Goal: Transaction & Acquisition: Subscribe to service/newsletter

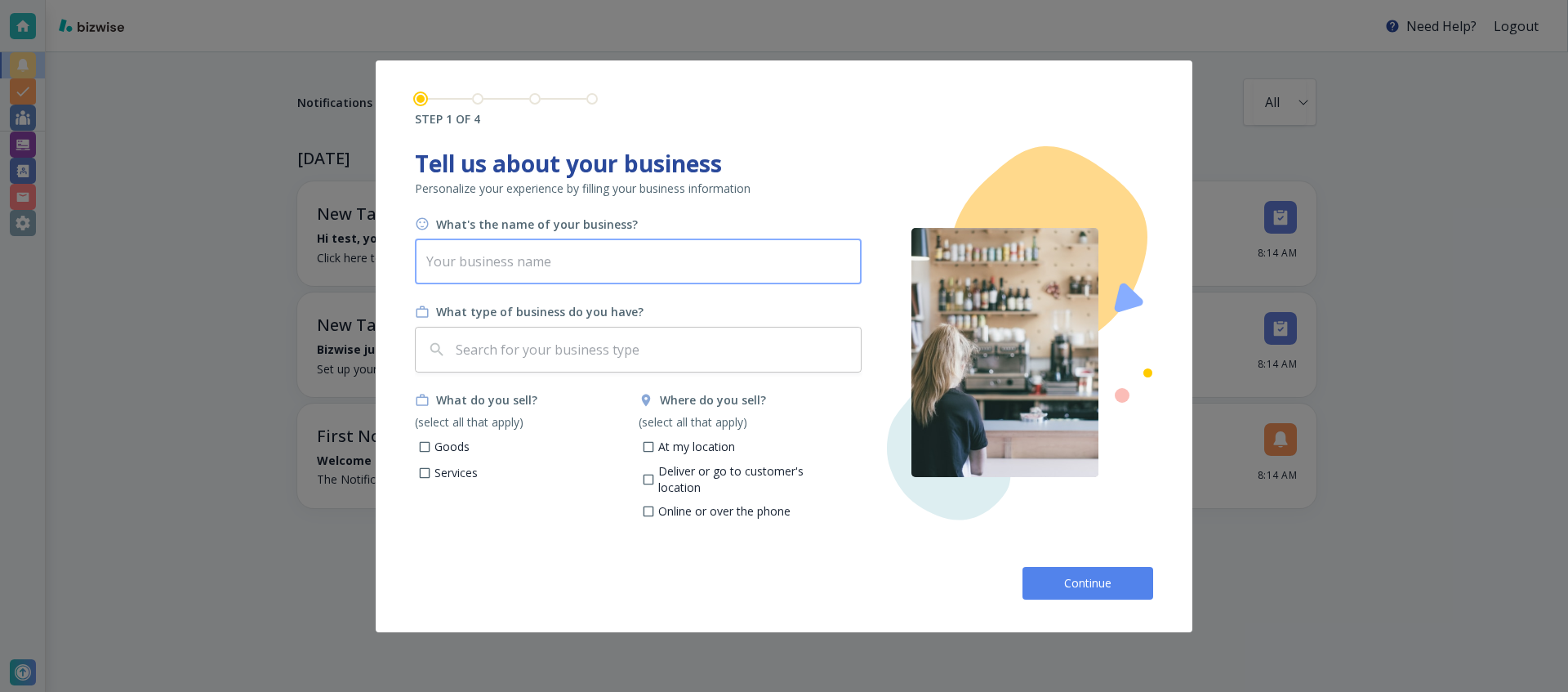
click at [787, 247] on input "text" at bounding box center [638, 261] width 447 height 46
type input "Neil's N"
click at [756, 334] on input "text" at bounding box center [653, 349] width 402 height 31
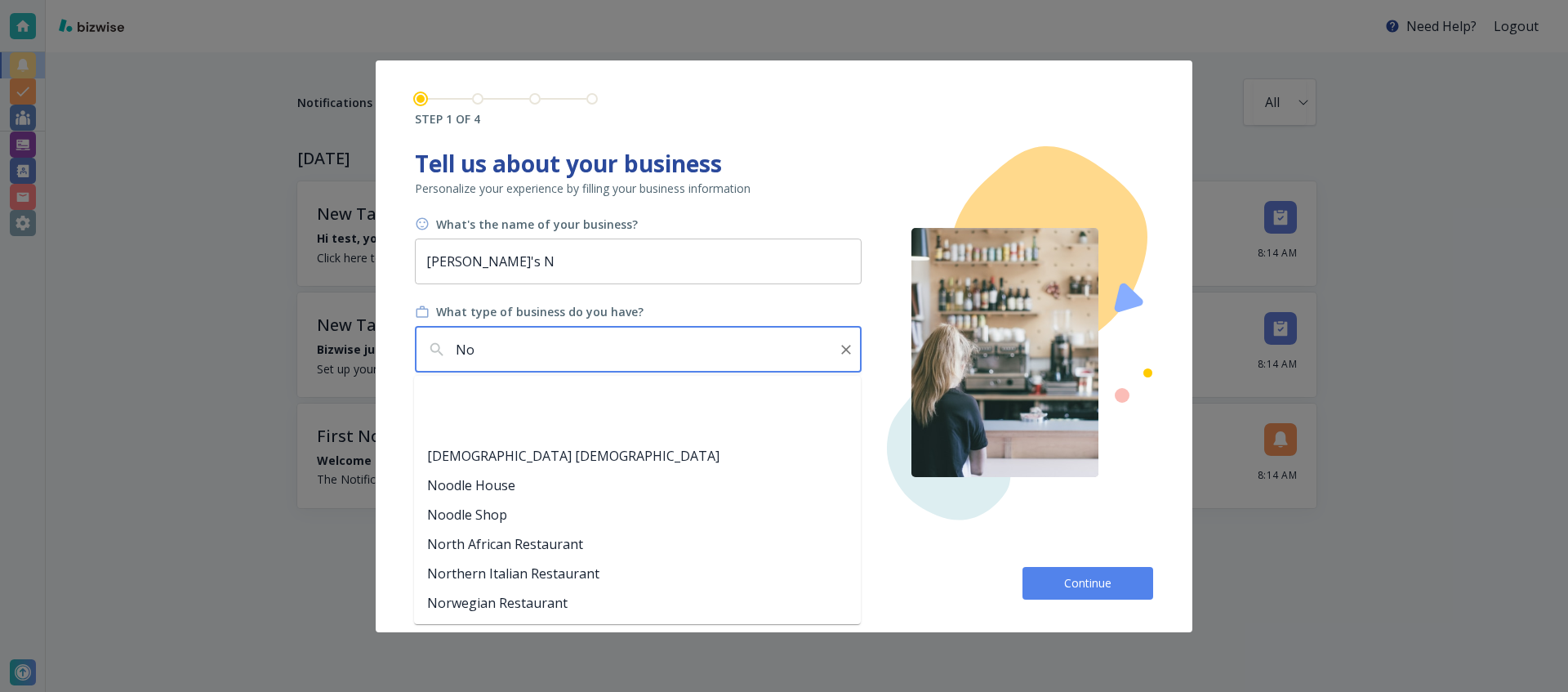
scroll to position [1429, 0]
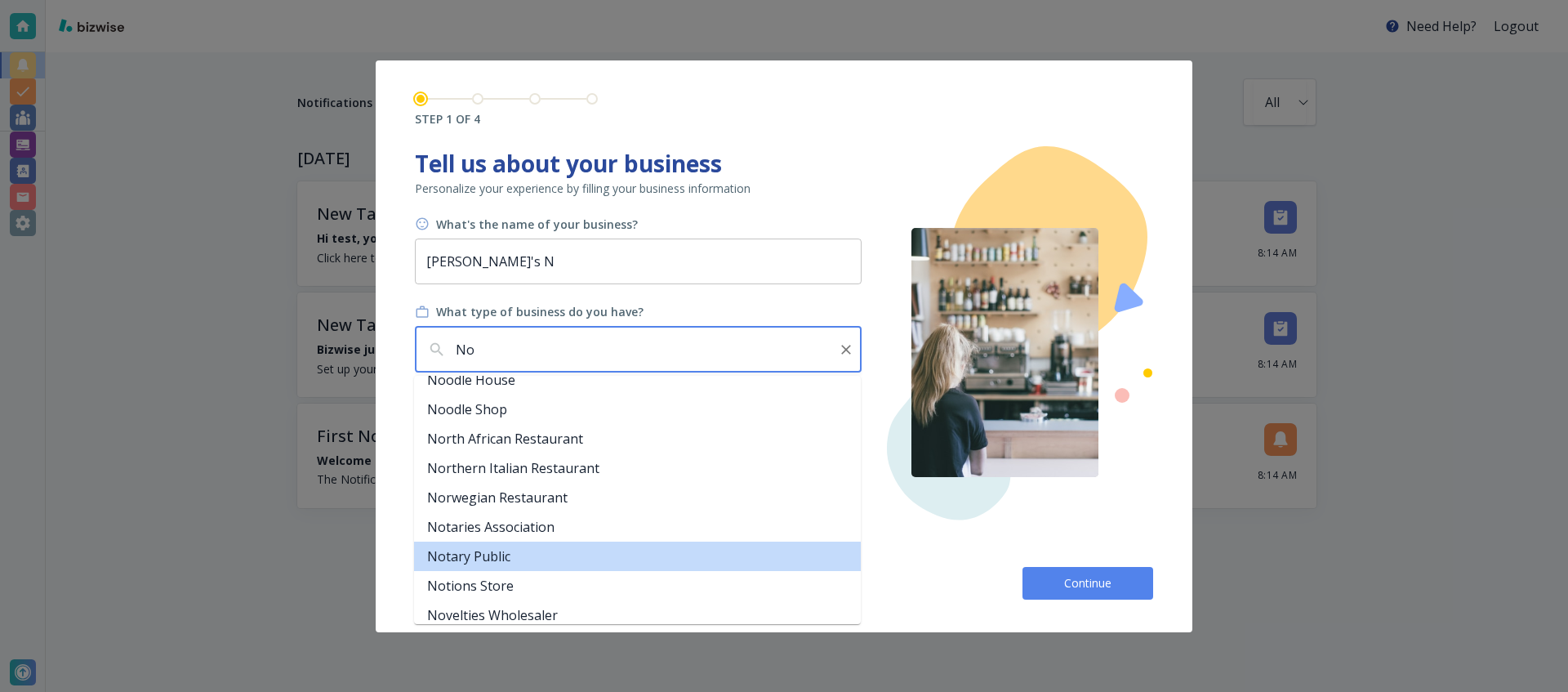
click at [542, 558] on li "Notary Public" at bounding box center [637, 556] width 447 height 29
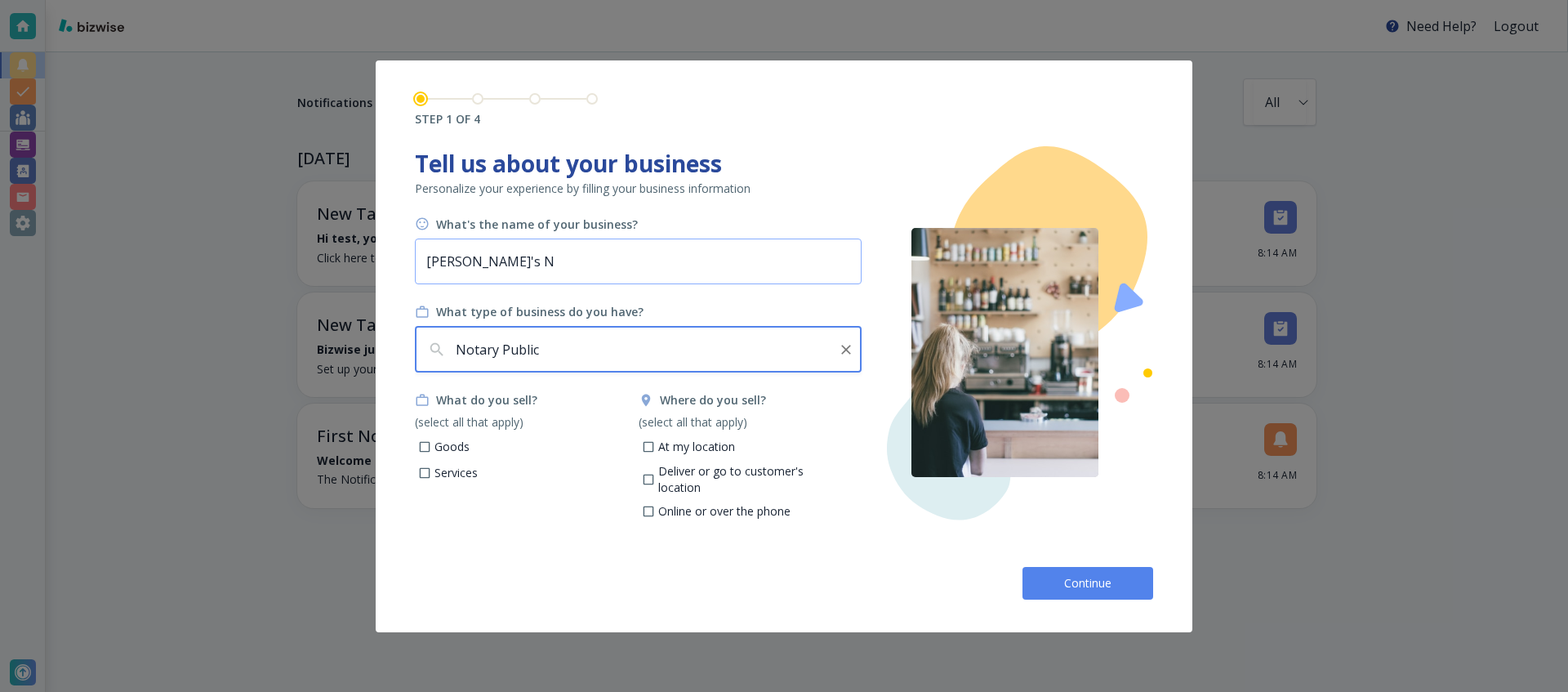
type input "Notary Public"
click at [506, 256] on input "Neil's N" at bounding box center [638, 261] width 447 height 46
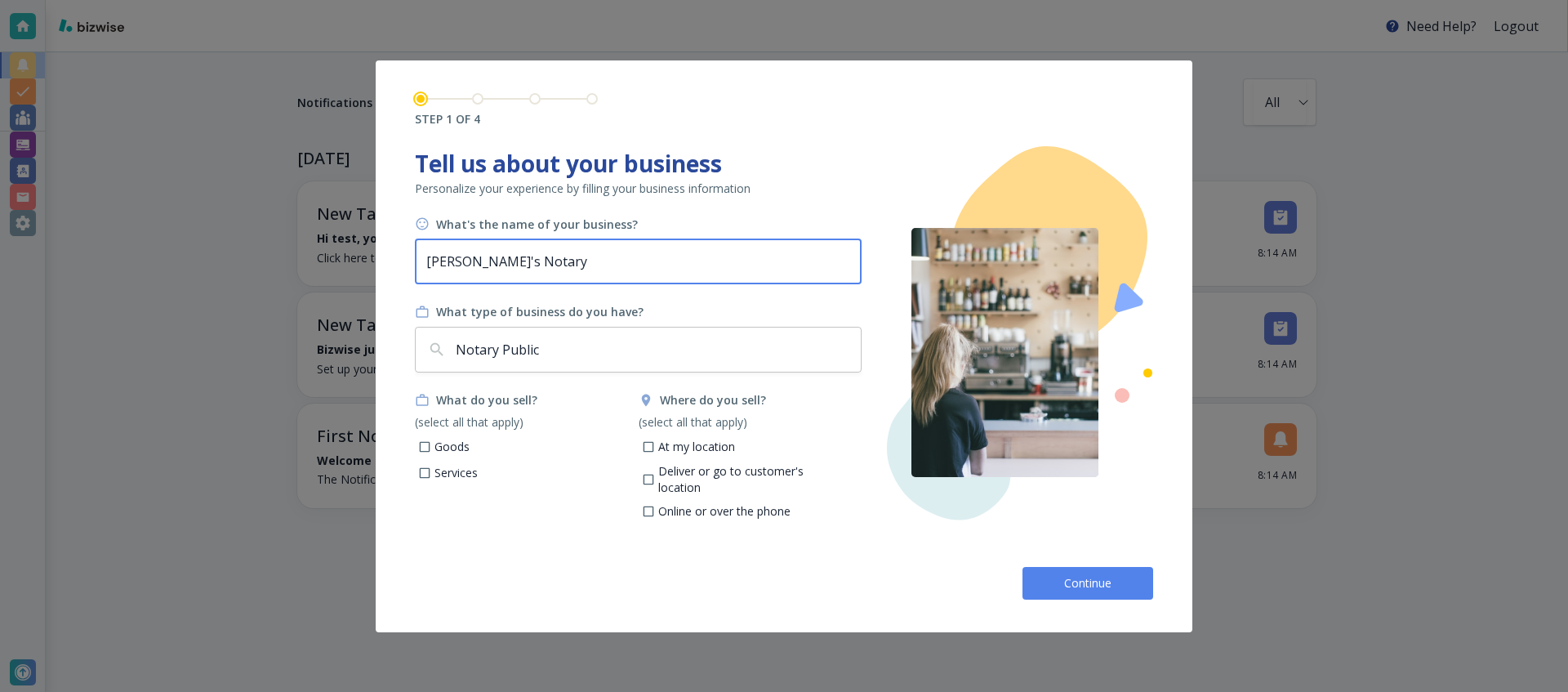
type input "Neil's Notary"
click at [448, 474] on p "Services" at bounding box center [456, 472] width 43 height 16
click at [432, 474] on input "Services" at bounding box center [425, 475] width 14 height 14
checkbox input "true"
click at [716, 443] on p "At my location" at bounding box center [696, 446] width 76 height 16
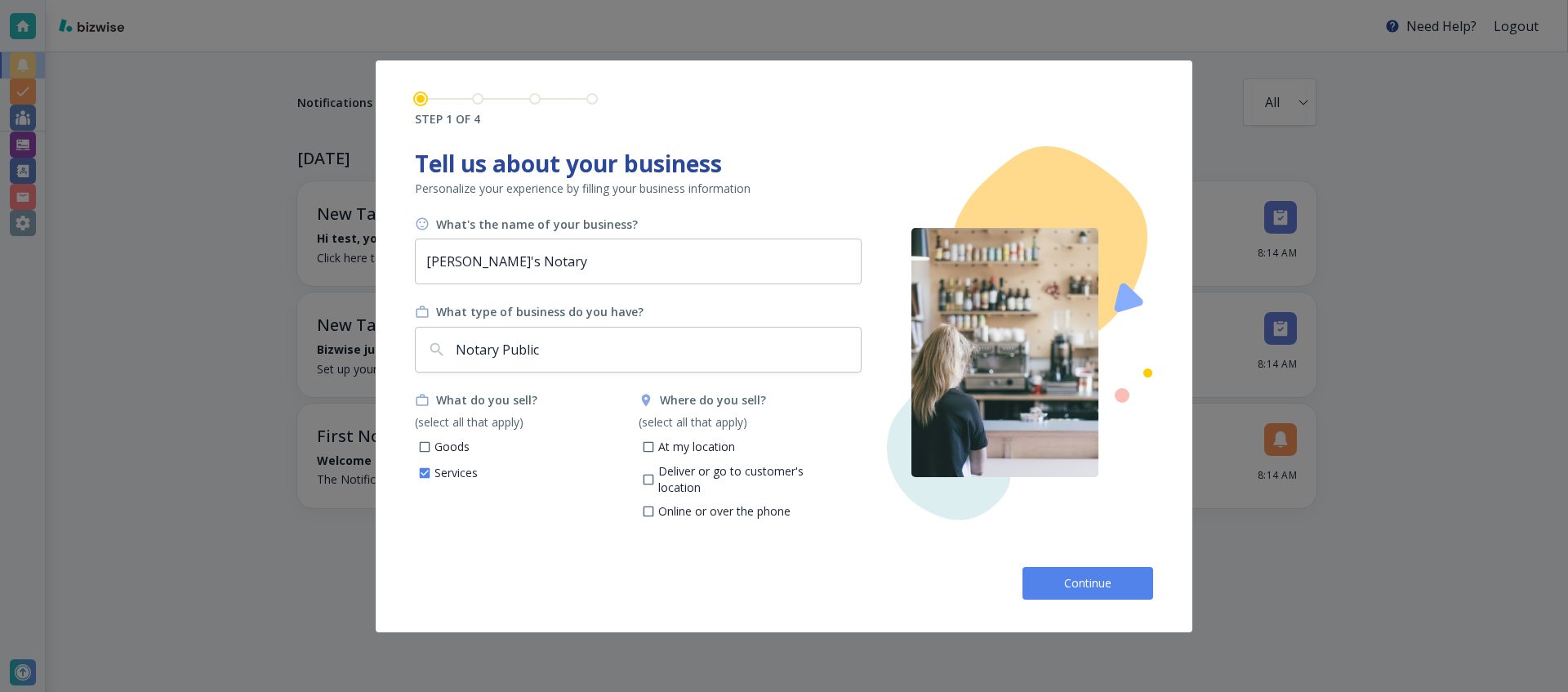
click at [655, 443] on input "At my location" at bounding box center [648, 449] width 14 height 14
checkbox input "true"
click at [1071, 590] on span "Continue" at bounding box center [1088, 583] width 52 height 16
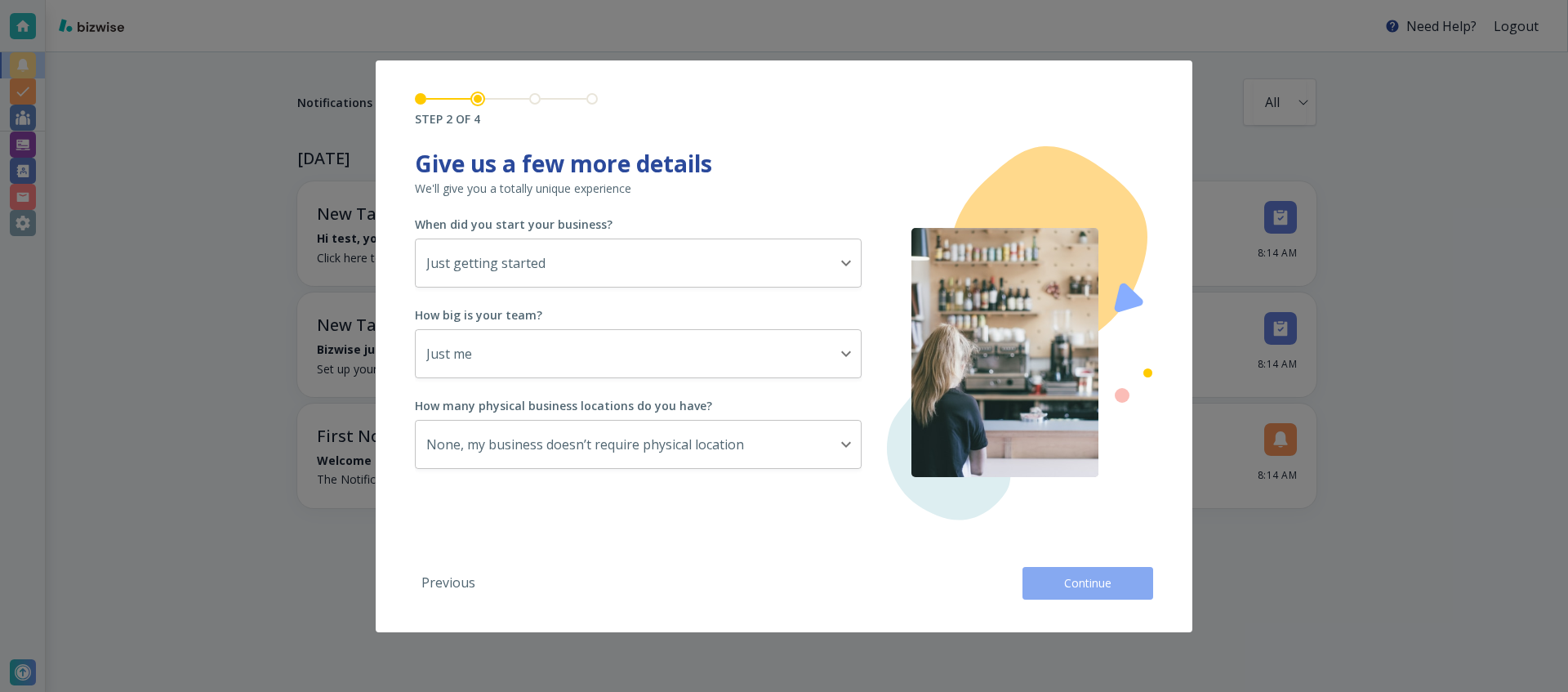
click at [1071, 590] on span "Continue" at bounding box center [1088, 583] width 52 height 16
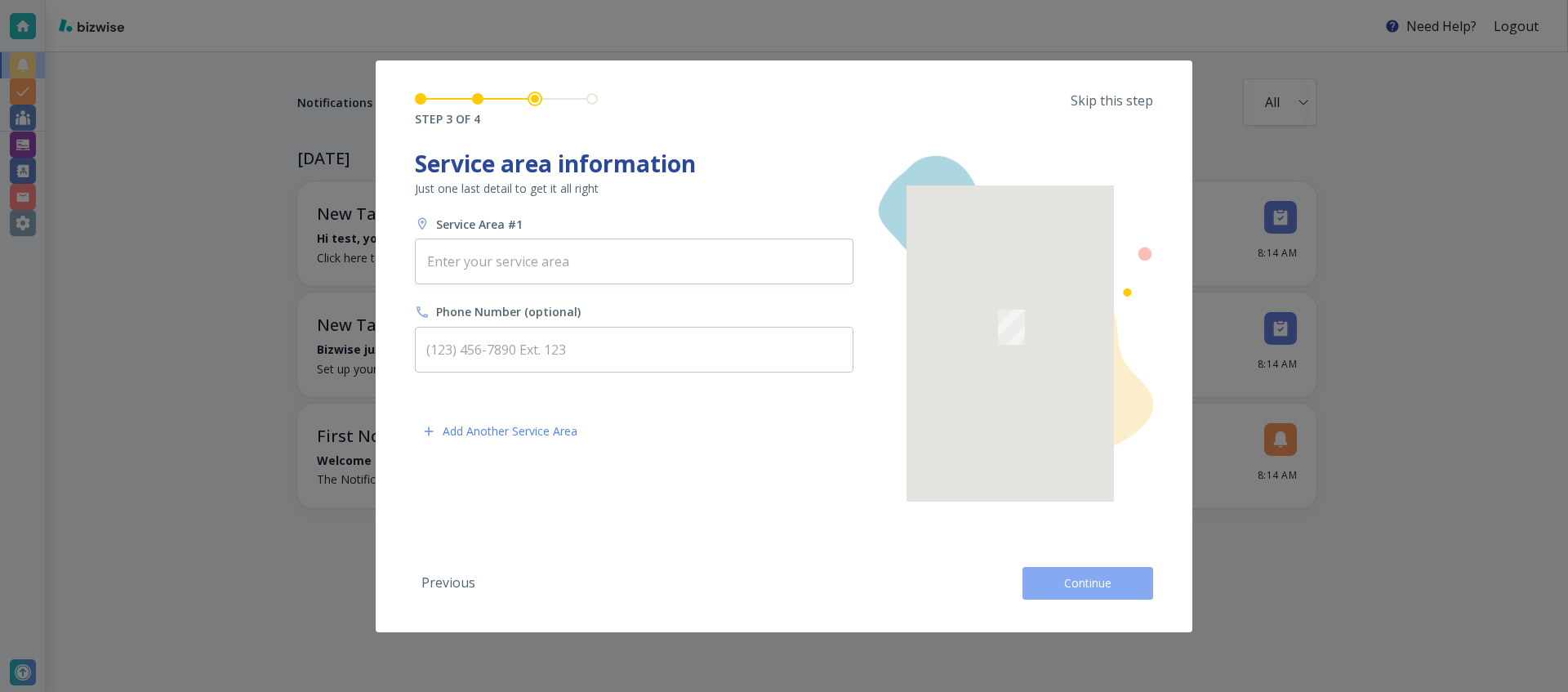
click at [1071, 590] on span "Continue" at bounding box center [1088, 583] width 52 height 16
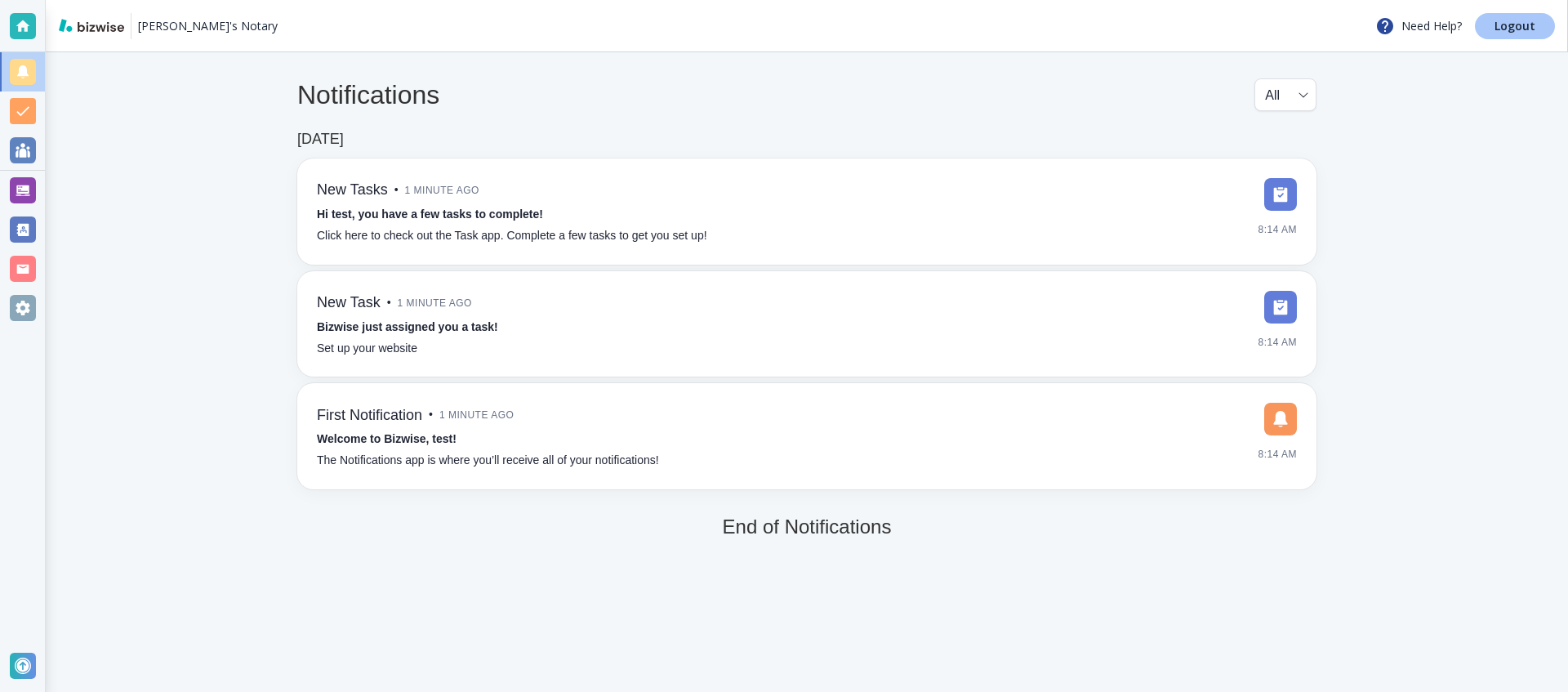
click at [1522, 31] on p "Logout" at bounding box center [1516, 26] width 41 height 11
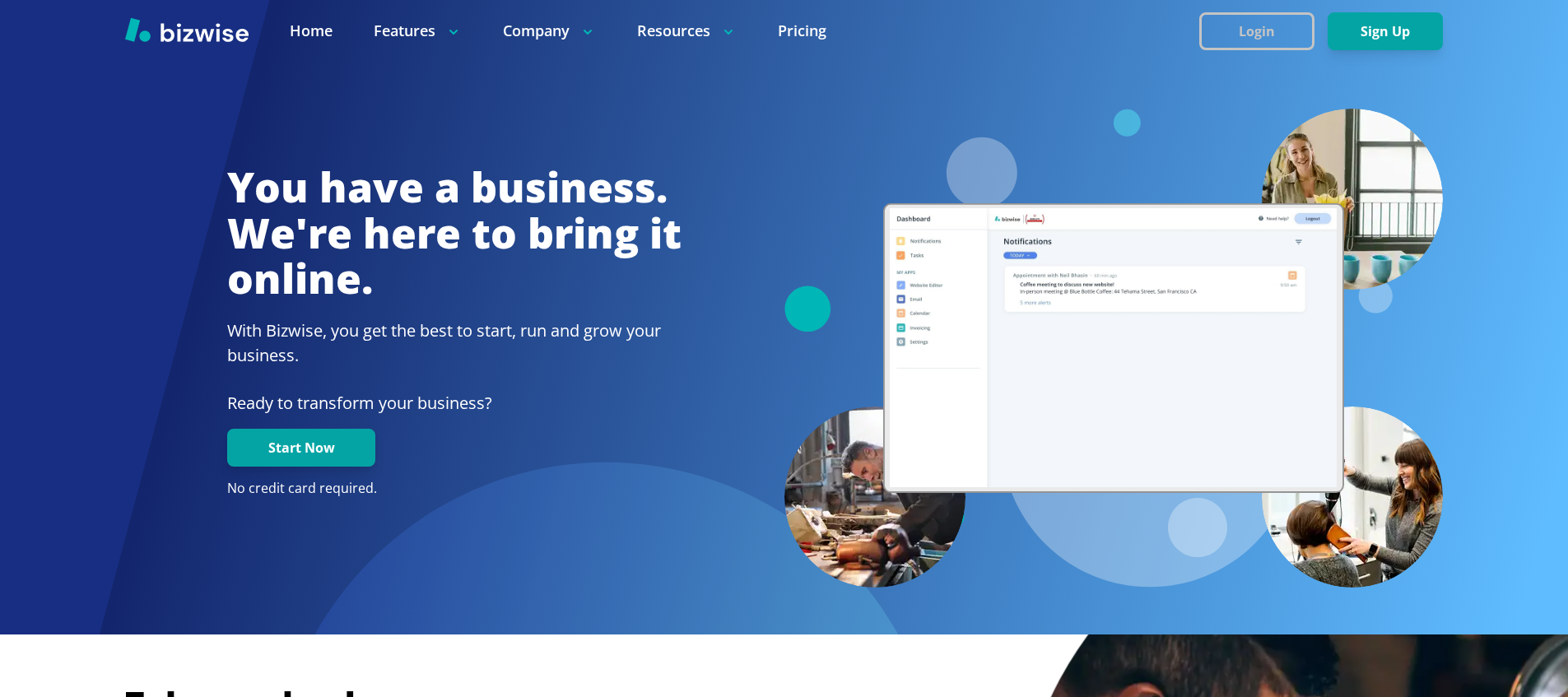
click at [1287, 41] on button "Login" at bounding box center [1256, 31] width 115 height 38
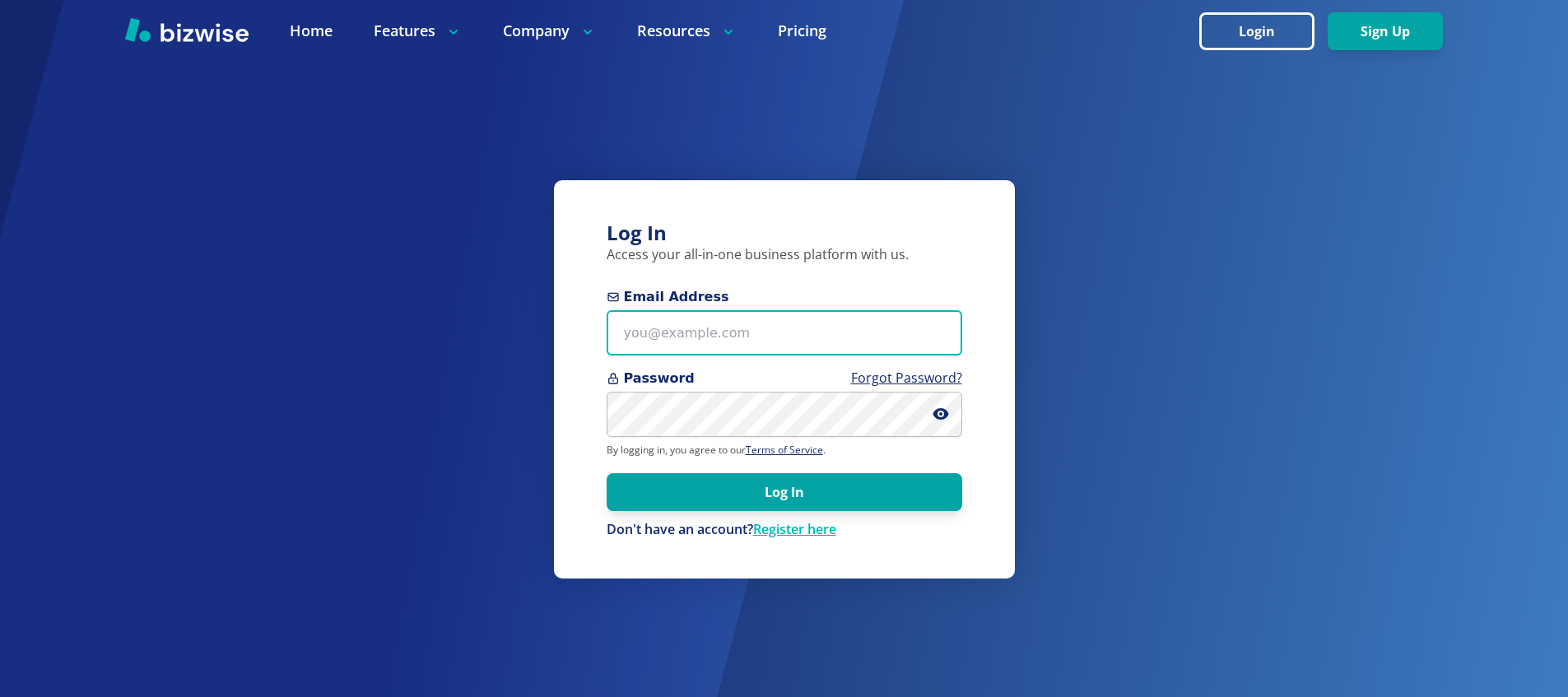
type input "[PERSON_NAME][EMAIL_ADDRESS][DOMAIN_NAME]"
click at [667, 329] on input "[PERSON_NAME][EMAIL_ADDRESS][DOMAIN_NAME]" at bounding box center [784, 333] width 356 height 45
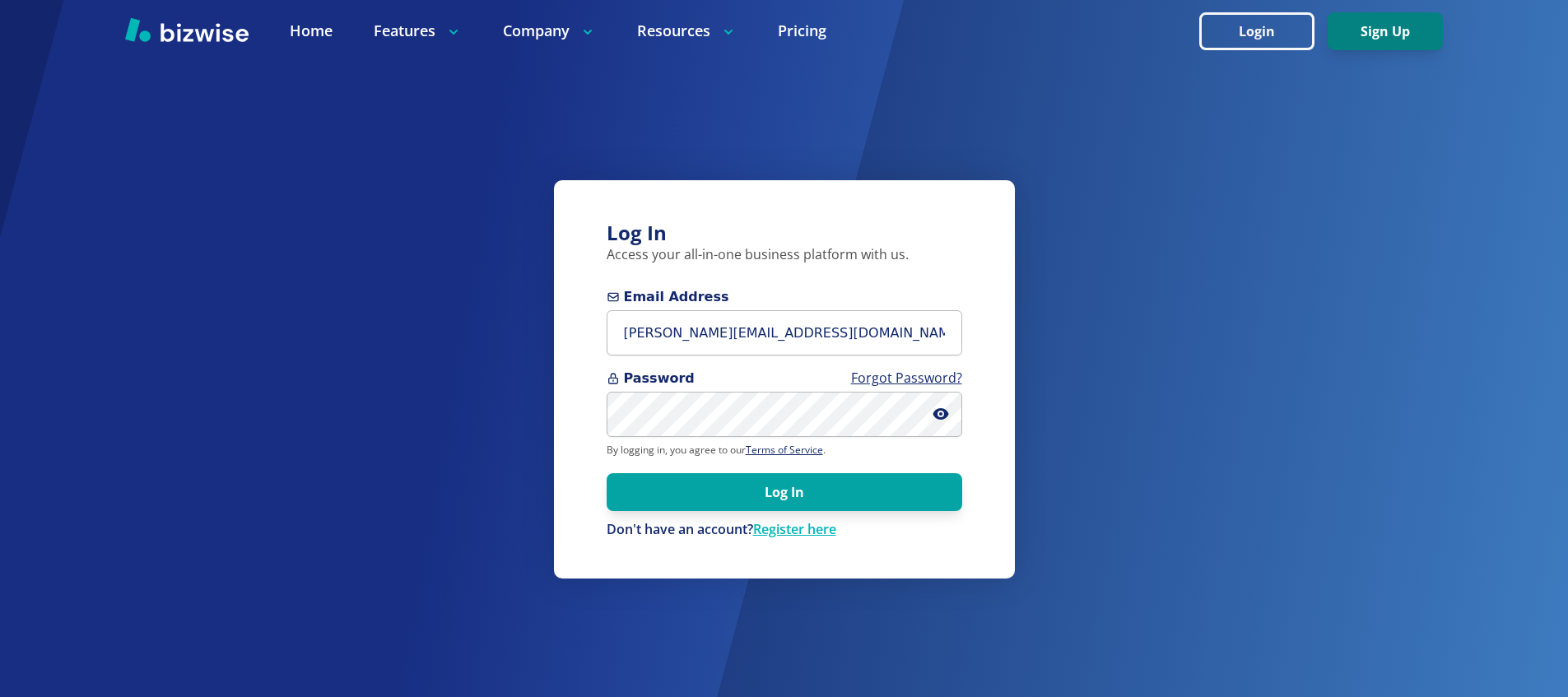
click at [1410, 39] on button "Sign Up" at bounding box center [1385, 31] width 115 height 38
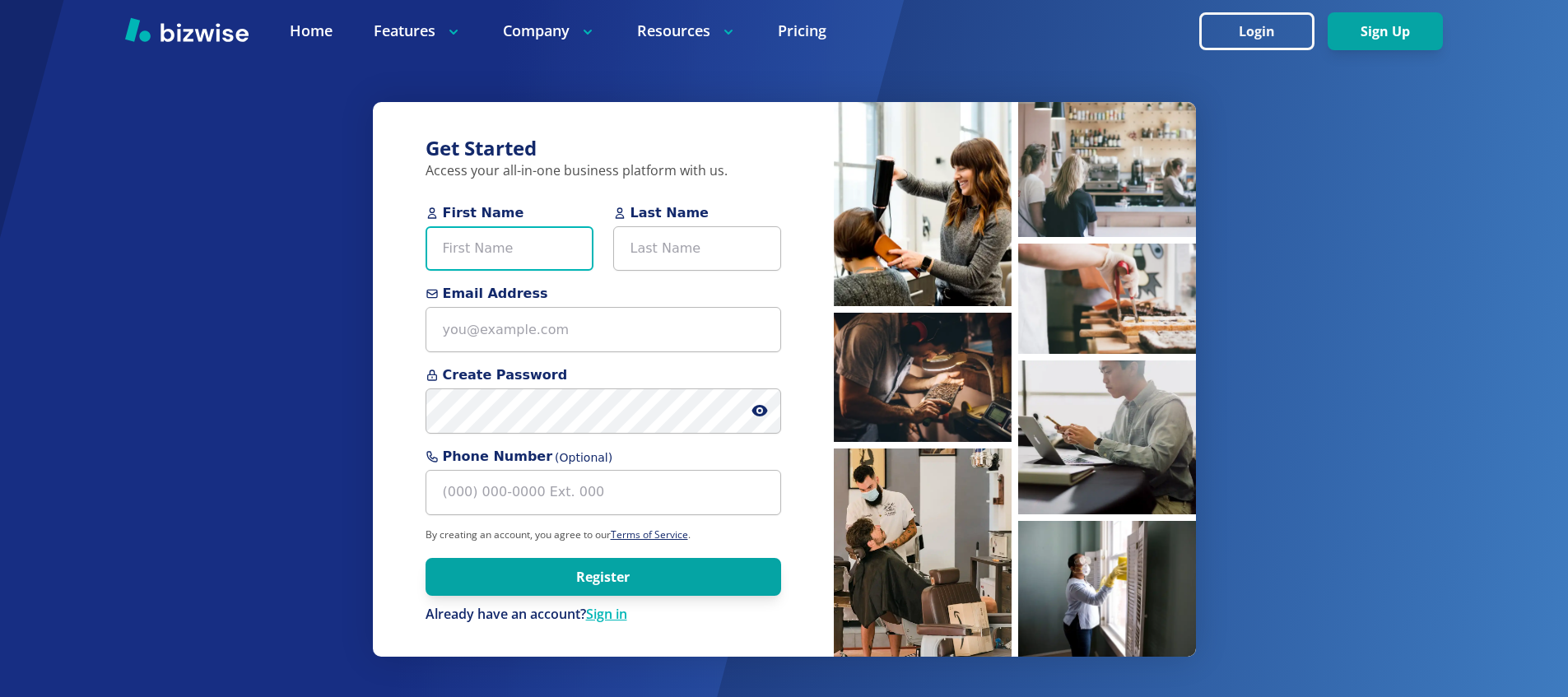
click at [524, 261] on input "First Name" at bounding box center [510, 249] width 168 height 45
type input "test"
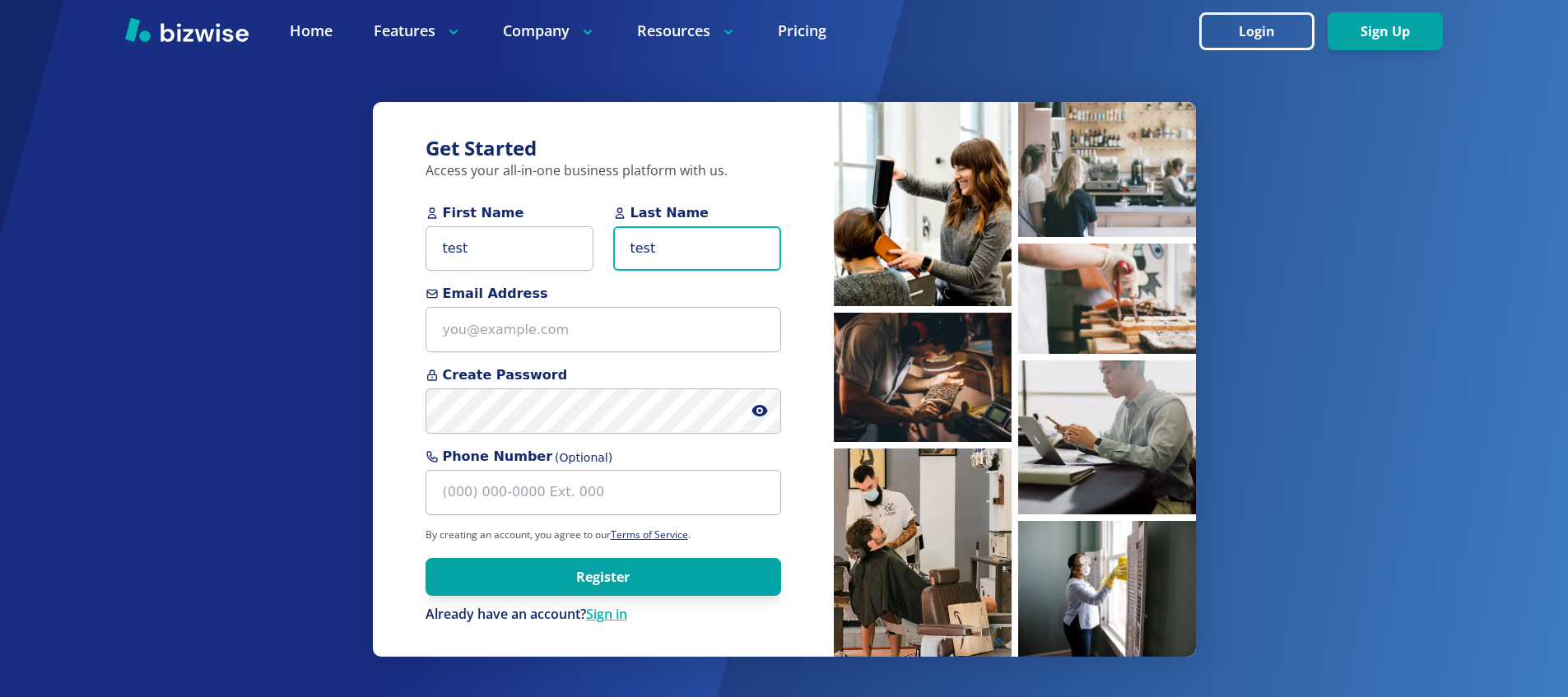
type input "test"
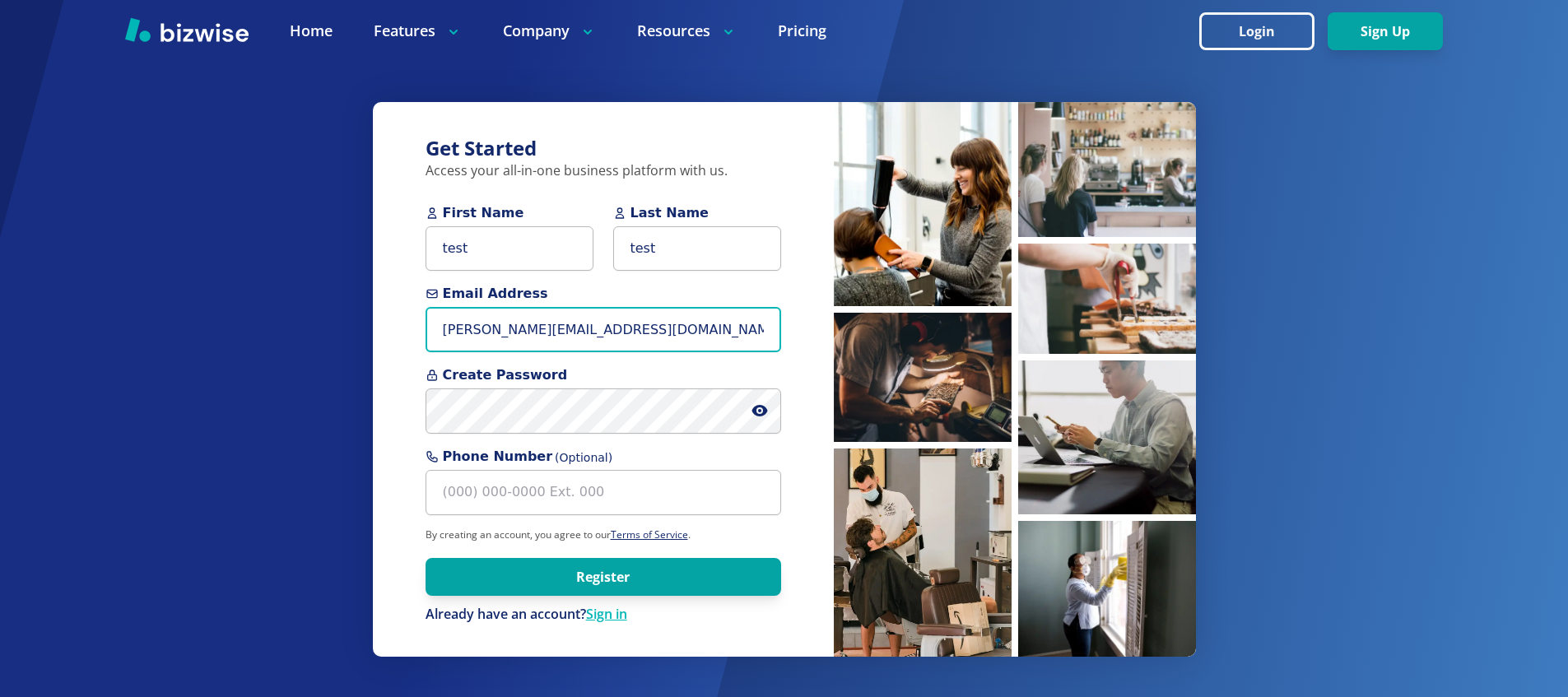
type input "[PERSON_NAME][EMAIL_ADDRESS][DOMAIN_NAME]"
click at [533, 342] on input "[PERSON_NAME][EMAIL_ADDRESS][DOMAIN_NAME]" at bounding box center [603, 329] width 356 height 45
click at [426, 558] on button "Register" at bounding box center [603, 577] width 356 height 38
